Goal: Task Accomplishment & Management: Use online tool/utility

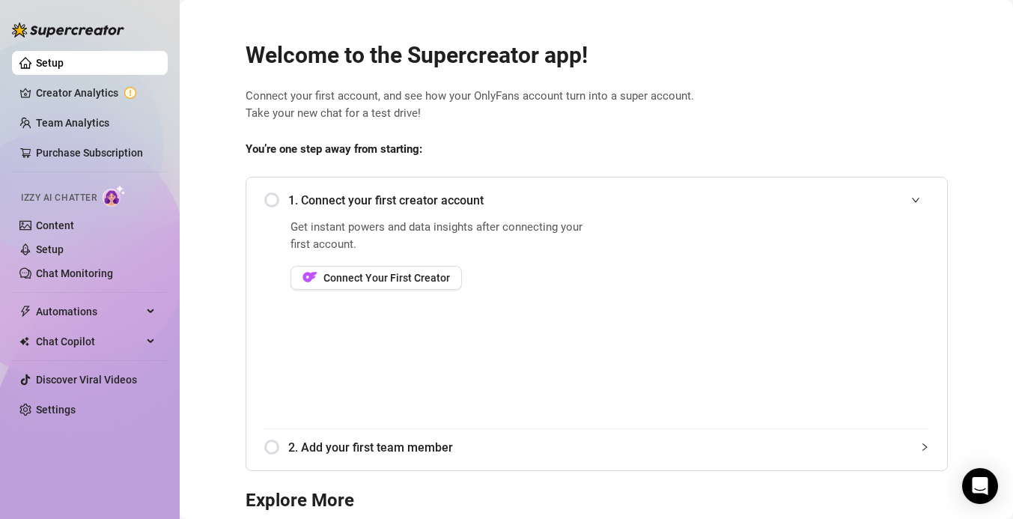
click at [271, 198] on div "1. Connect your first creator account" at bounding box center [596, 200] width 665 height 37
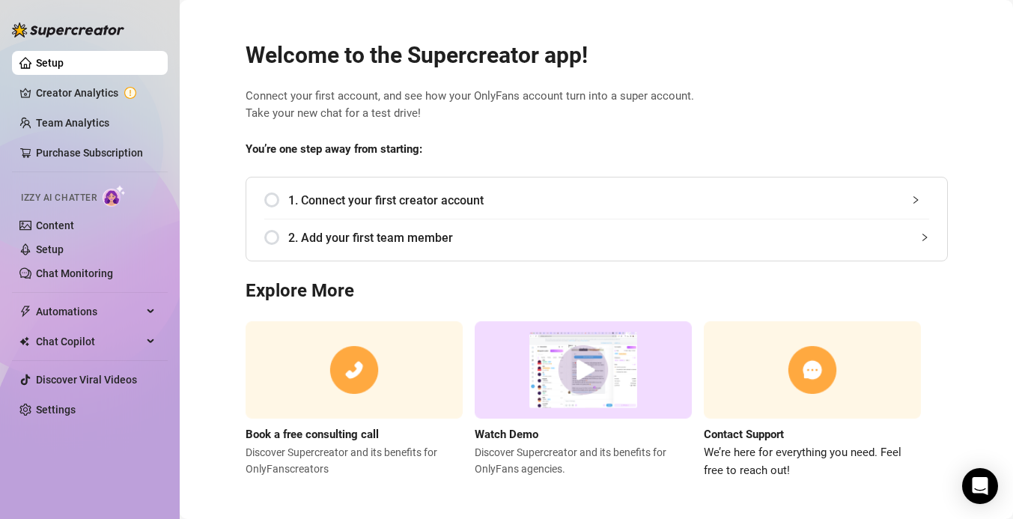
click at [273, 198] on div "1. Connect your first creator account" at bounding box center [596, 200] width 665 height 37
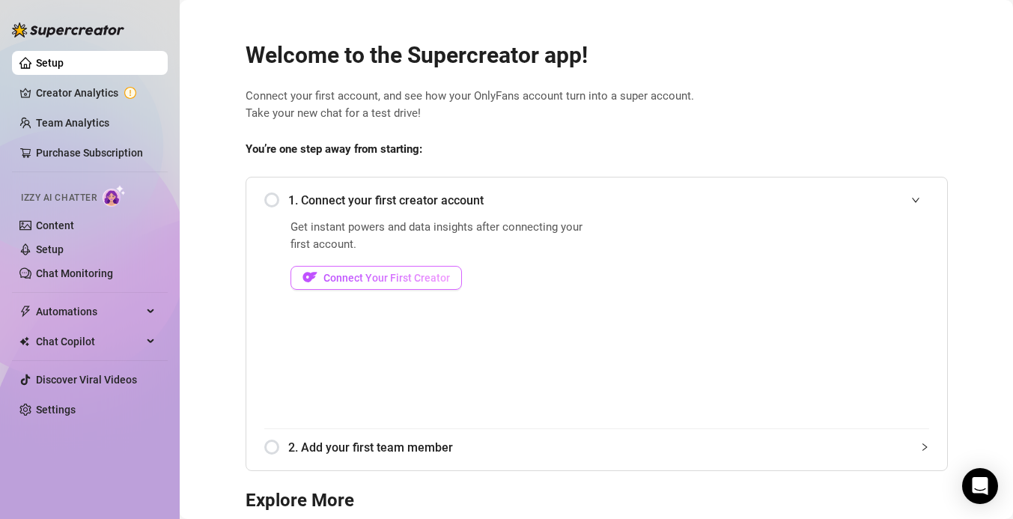
click at [425, 275] on span "Connect Your First Creator" at bounding box center [386, 278] width 126 height 12
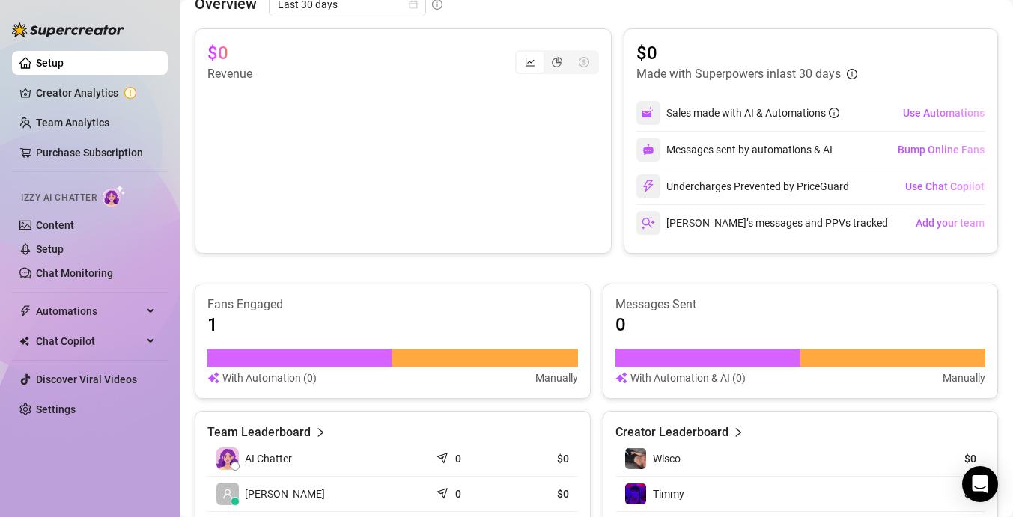
scroll to position [675, 0]
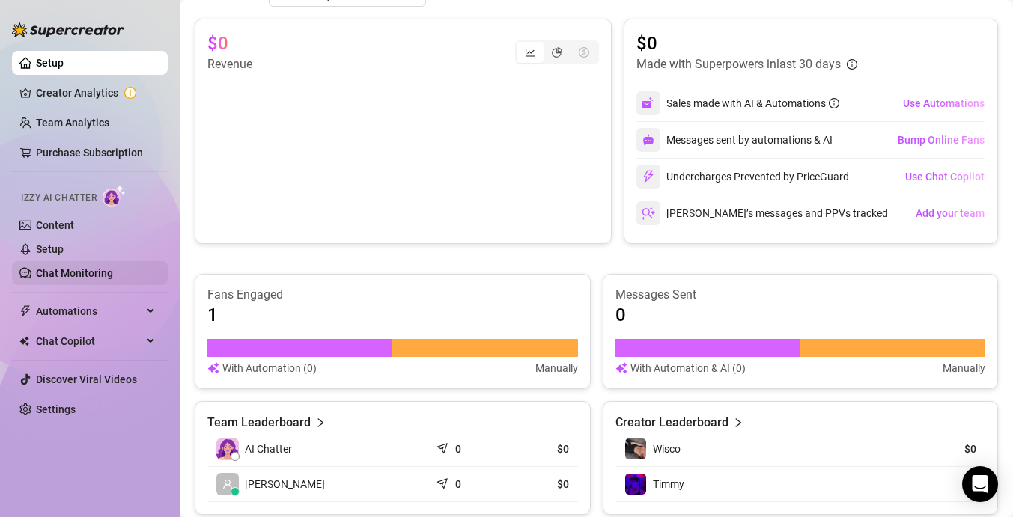
click at [108, 279] on link "Chat Monitoring" at bounding box center [74, 273] width 77 height 12
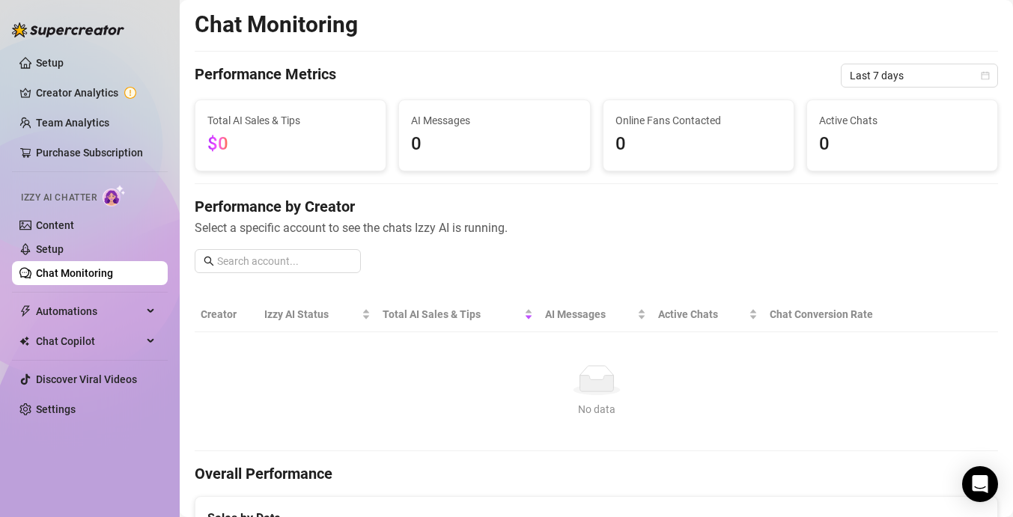
scroll to position [829, 0]
